Goal: Information Seeking & Learning: Learn about a topic

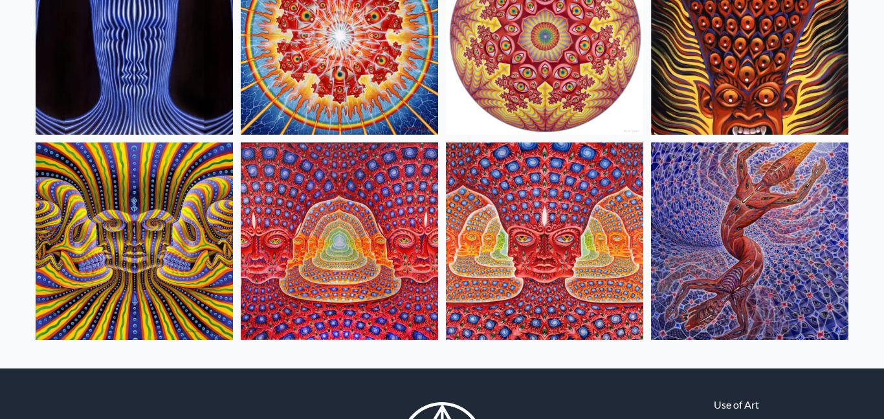
scroll to position [621, 0]
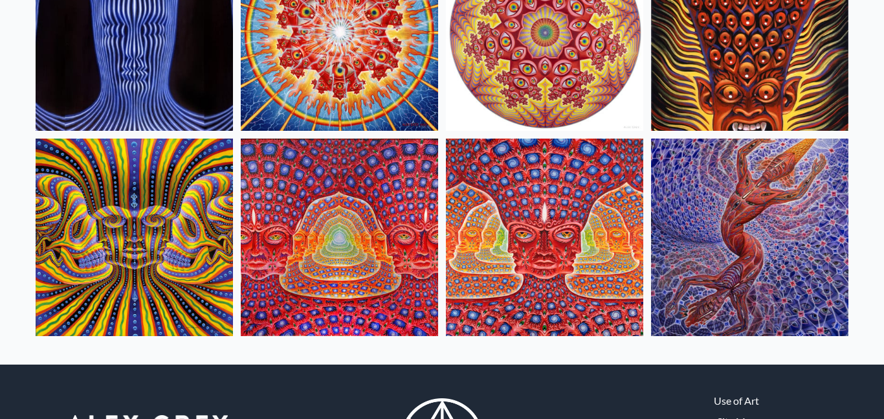
click at [801, 293] on img at bounding box center [749, 237] width 197 height 197
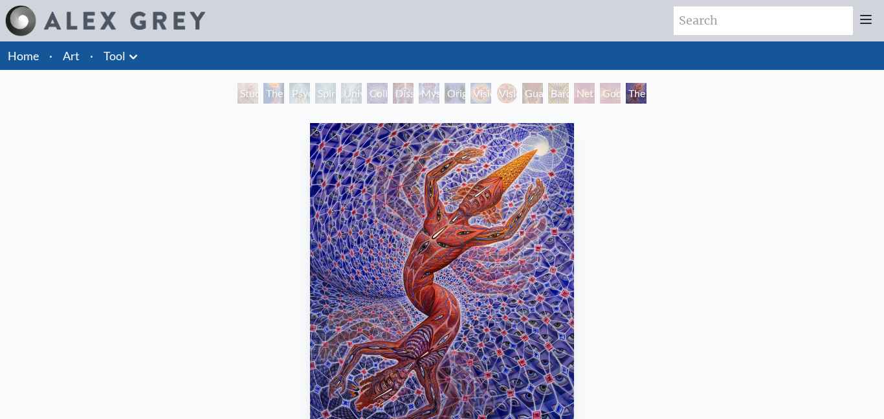
click at [238, 95] on div "Study for the Great Turn" at bounding box center [248, 93] width 21 height 21
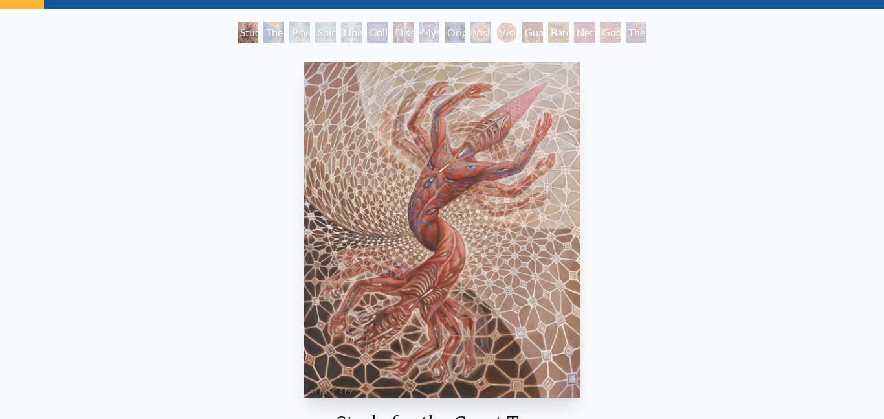
scroll to position [60, 0]
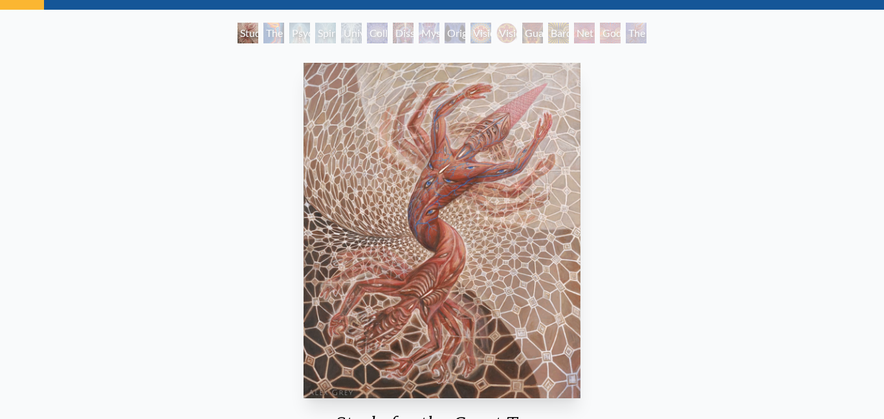
click at [302, 39] on div "Psychic Energy System" at bounding box center [299, 33] width 21 height 21
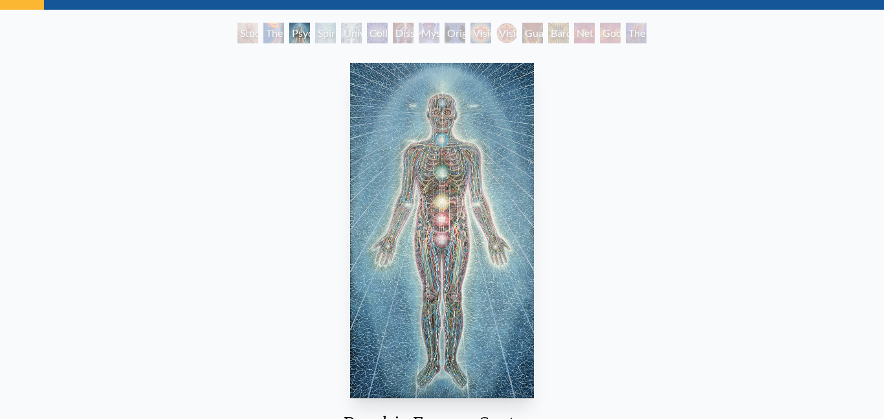
click at [322, 39] on div "Spiritual Energy System" at bounding box center [325, 33] width 21 height 21
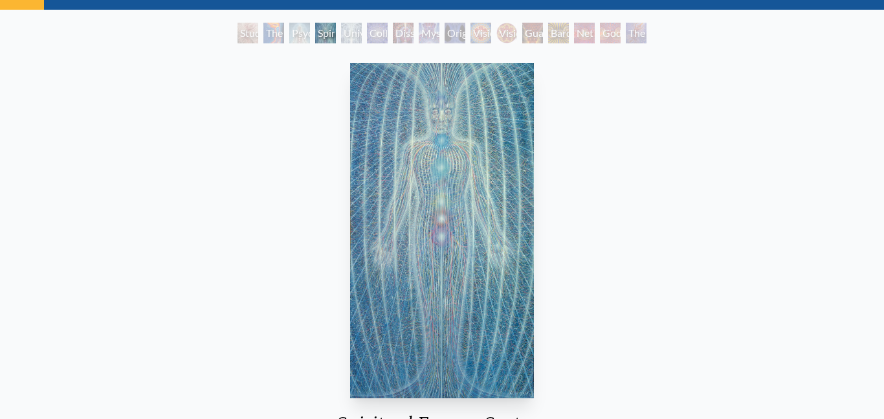
click at [351, 41] on div "Universal Mind Lattice" at bounding box center [351, 33] width 21 height 21
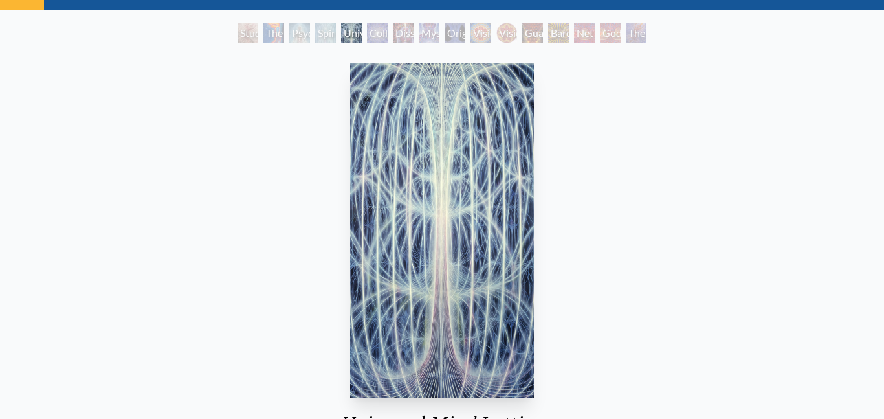
click at [324, 39] on div "Spiritual Energy System" at bounding box center [325, 33] width 21 height 21
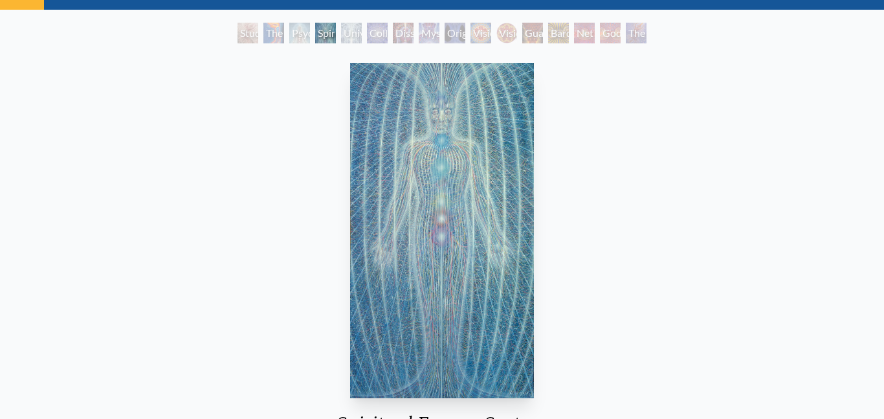
click at [298, 36] on div "Psychic Energy System" at bounding box center [299, 33] width 21 height 21
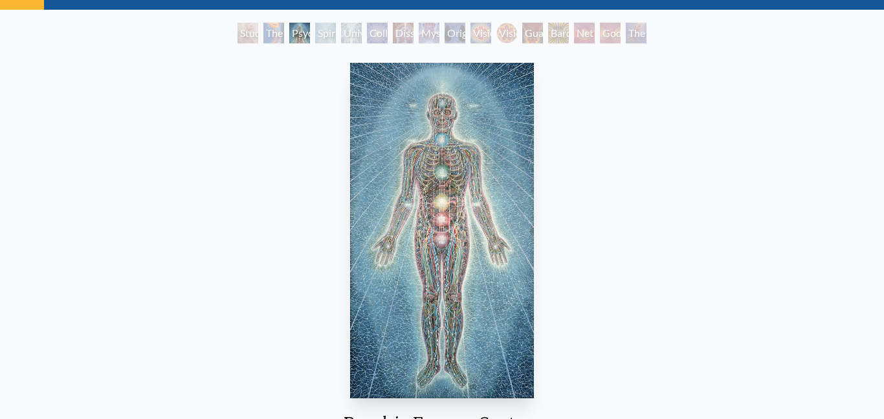
click at [376, 34] on div "Collective Vision" at bounding box center [377, 33] width 21 height 21
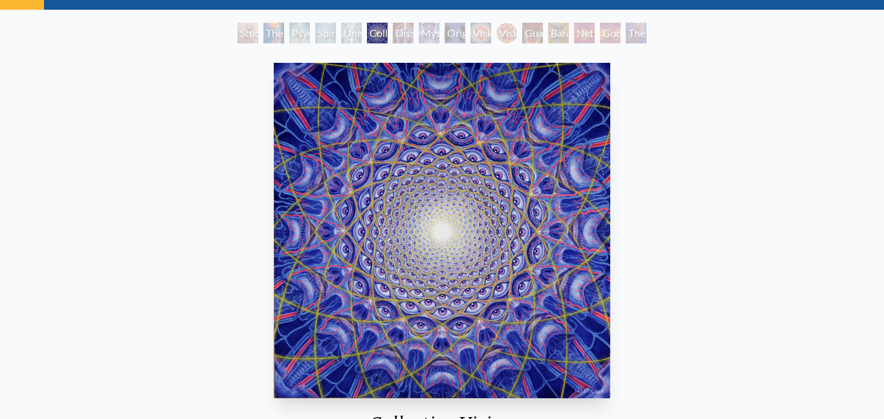
click at [403, 38] on div "Dissectional Art for Tool's Lateralus CD" at bounding box center [403, 33] width 21 height 21
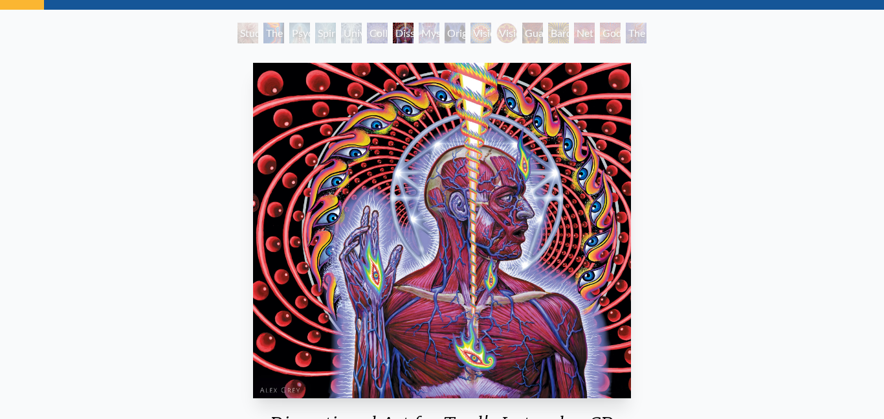
click at [434, 38] on div "Mystic Eye" at bounding box center [429, 33] width 21 height 21
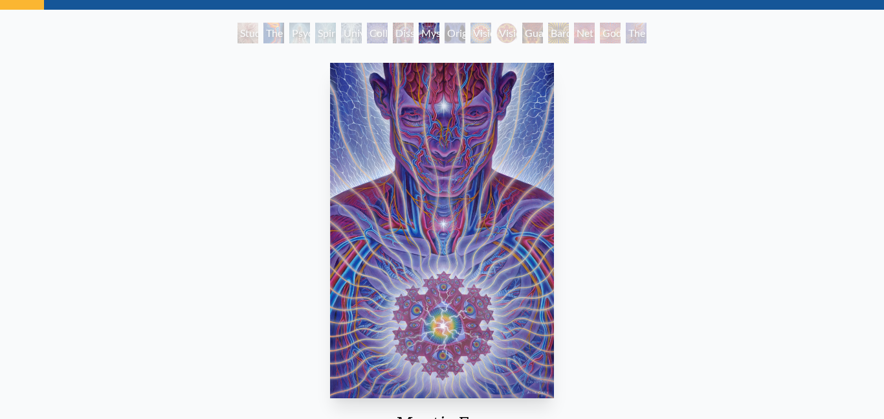
click at [458, 38] on div "Original Face" at bounding box center [455, 33] width 21 height 21
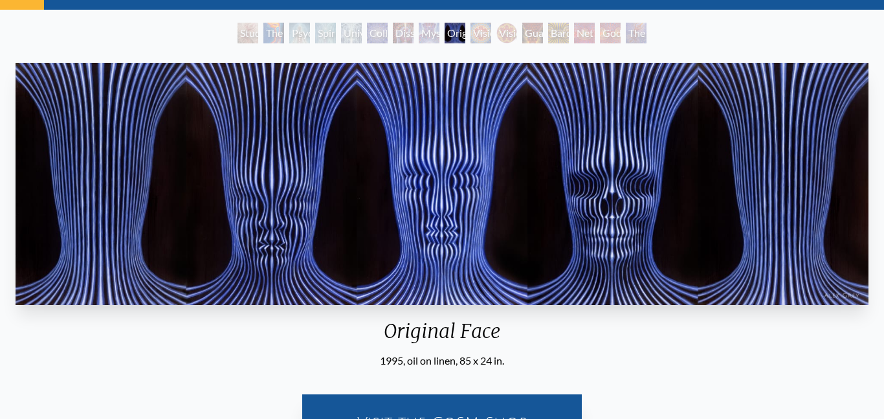
click at [476, 33] on div "Vision Crystal" at bounding box center [481, 33] width 21 height 21
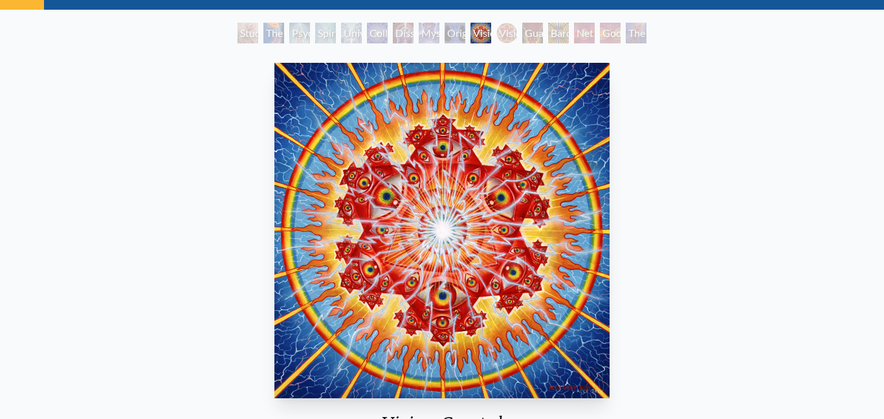
click at [511, 36] on div "Vision [PERSON_NAME]" at bounding box center [506, 33] width 21 height 21
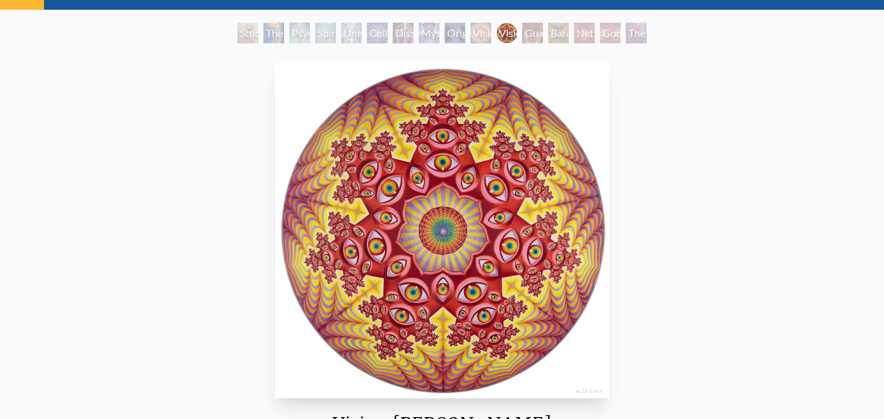
click at [529, 34] on div "Guardian of Infinite Vision" at bounding box center [532, 33] width 21 height 21
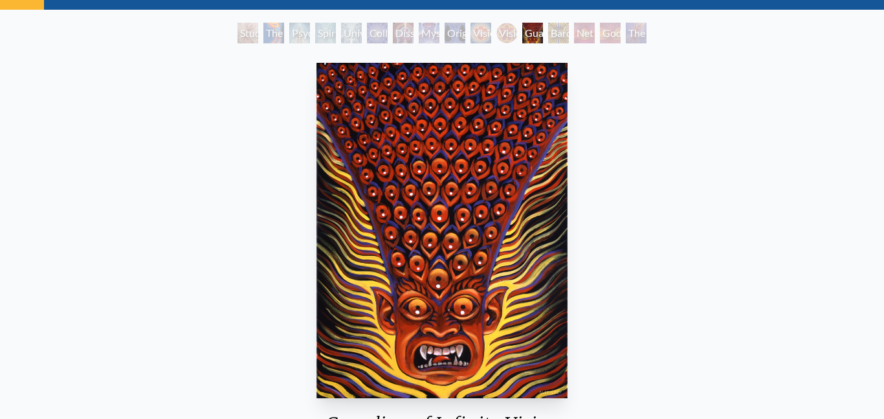
click at [556, 39] on div "Bardo Being" at bounding box center [558, 33] width 21 height 21
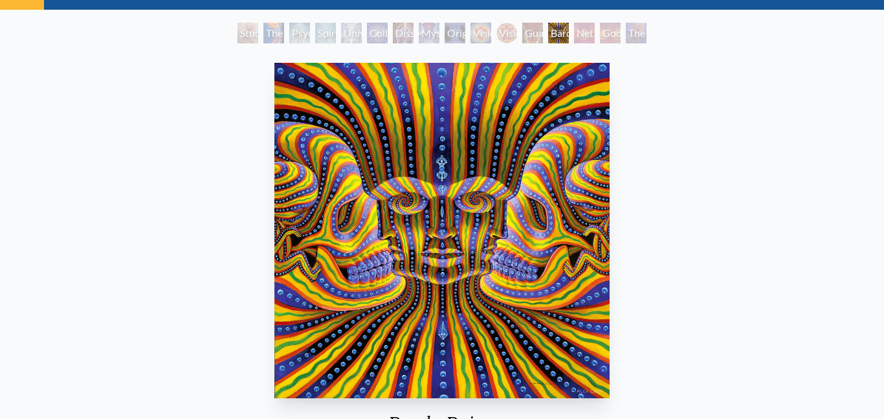
click at [578, 38] on div "Net of Being" at bounding box center [584, 33] width 21 height 21
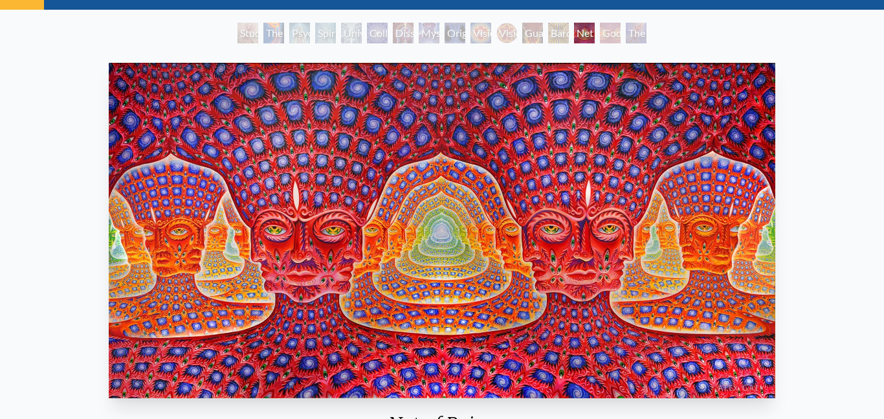
click at [607, 38] on div "Godself" at bounding box center [610, 33] width 21 height 21
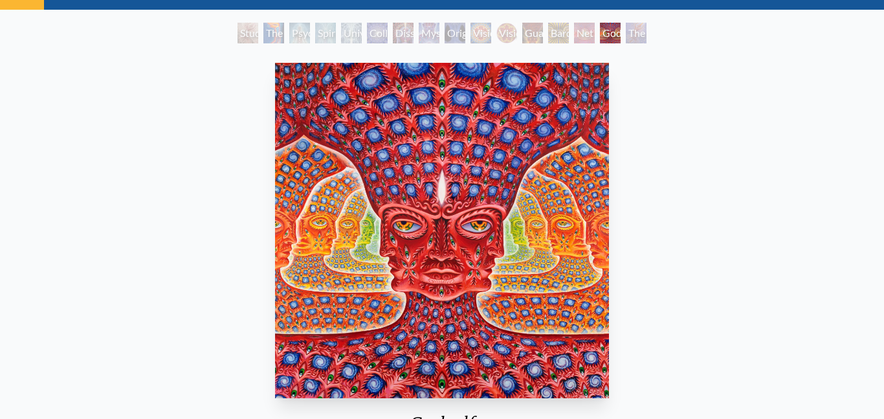
click at [586, 38] on div "Net of Being" at bounding box center [584, 33] width 21 height 21
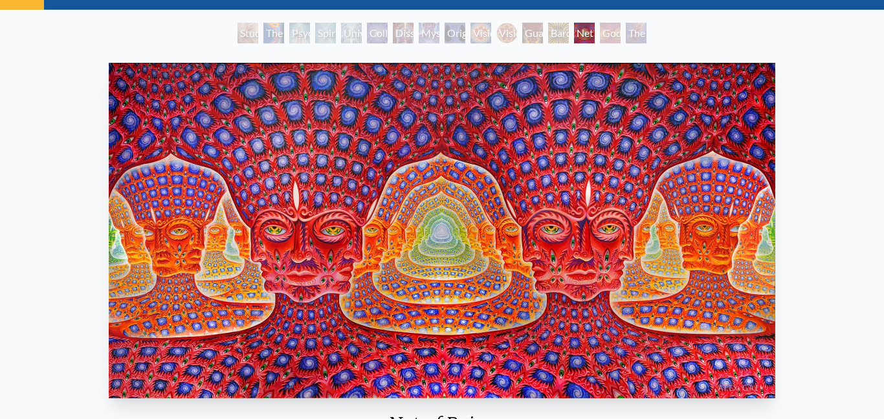
click at [607, 28] on div "Godself" at bounding box center [610, 33] width 21 height 21
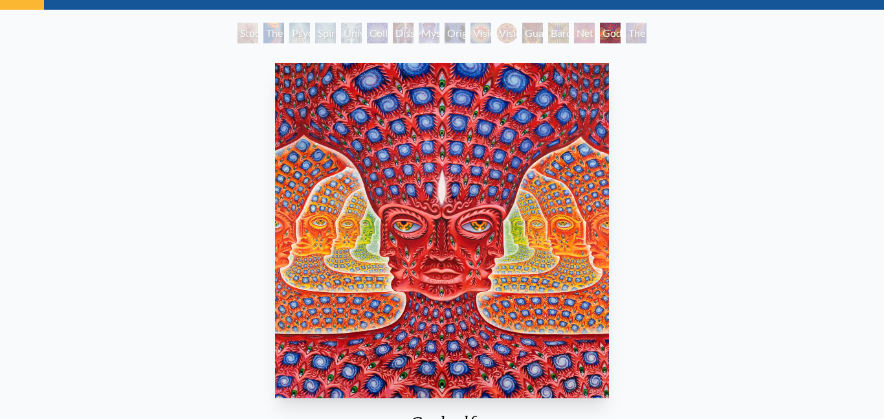
click at [633, 35] on div "The Great Turn" at bounding box center [636, 33] width 21 height 21
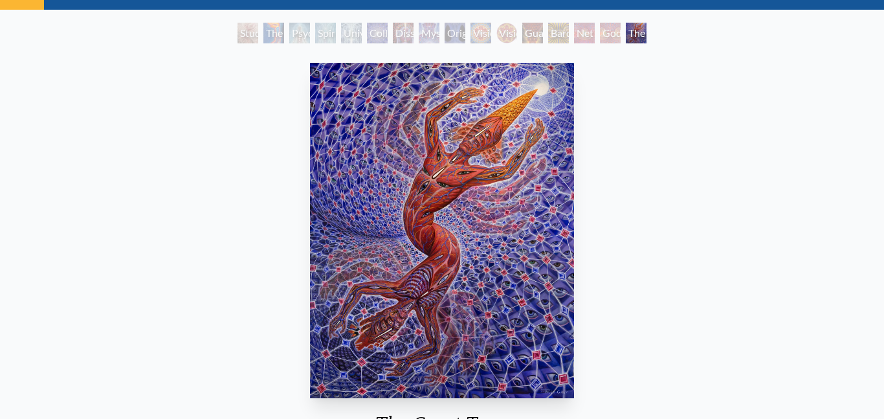
click at [641, 37] on div "The Great Turn" at bounding box center [636, 33] width 21 height 21
